Goal: Find specific fact: Find specific fact

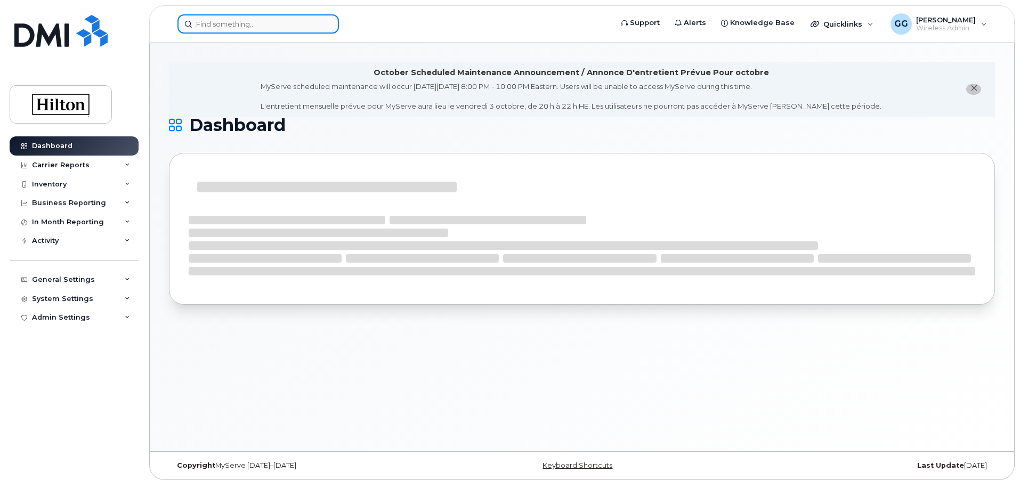
click at [265, 28] on input at bounding box center [257, 23] width 161 height 19
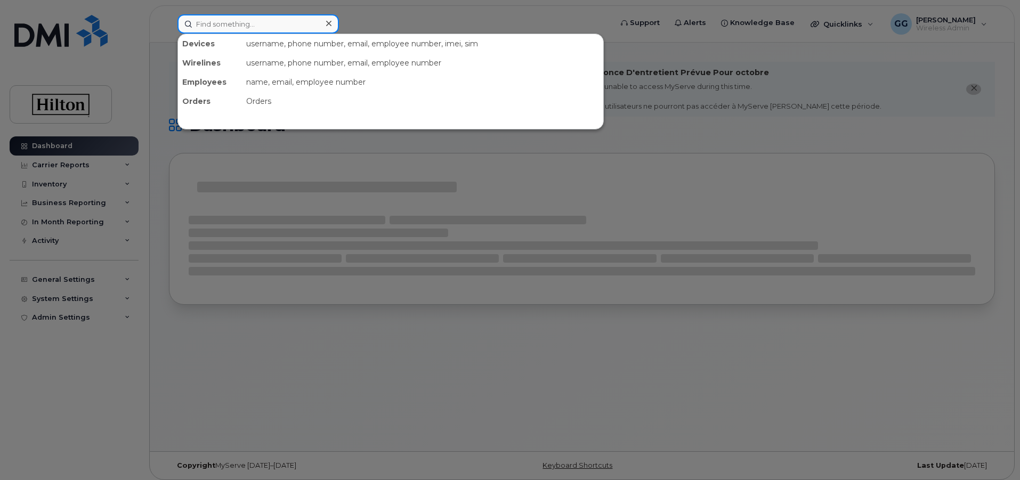
paste input "[PHONE_NUMBER]"
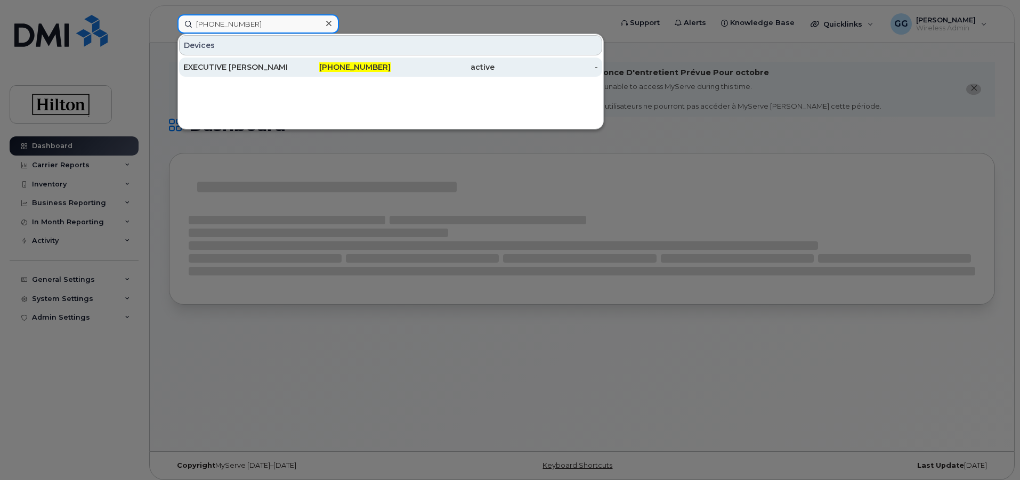
type input "[PHONE_NUMBER]"
click at [359, 66] on span "[PHONE_NUMBER]" at bounding box center [354, 67] width 71 height 10
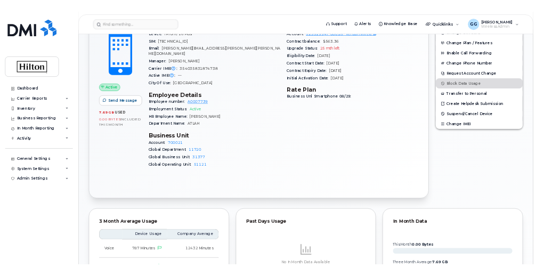
scroll to position [160, 0]
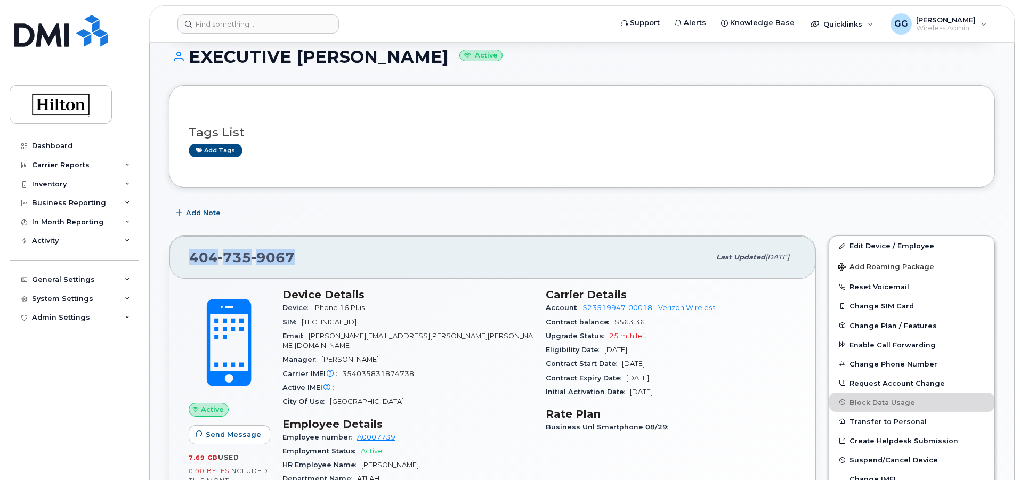
drag, startPoint x: 305, startPoint y: 260, endPoint x: 169, endPoint y: 263, distance: 135.9
click at [169, 263] on div "404 735 9067 Last updated Sep 12, 2025 Active Send Message 7.69 GB  used 0.00 B…" at bounding box center [492, 428] width 647 height 385
copy span "404 735 9067"
